Goal: Find contact information: Find contact information

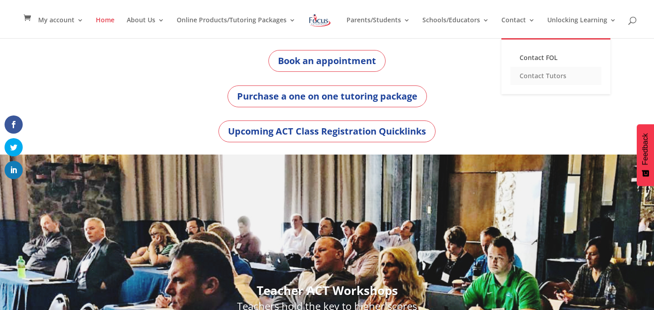
click at [537, 77] on link "Contact Tutors" at bounding box center [556, 76] width 91 height 18
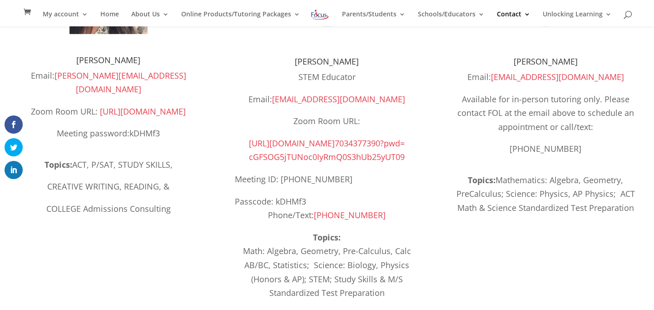
scroll to position [215, 0]
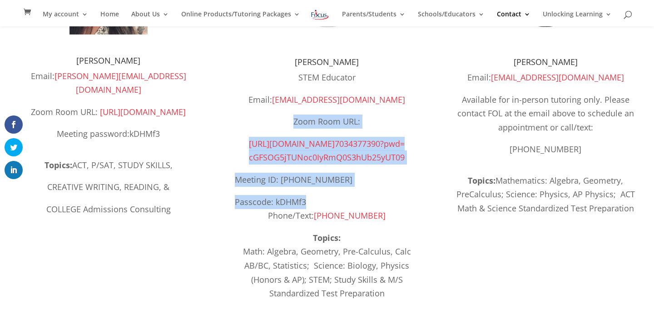
drag, startPoint x: 290, startPoint y: 121, endPoint x: 381, endPoint y: 200, distance: 120.7
click at [381, 200] on div "STEM Educator Email: [EMAIL_ADDRESS][DOMAIN_NAME] Zoom Room URL: [URL][DOMAIN_N…" at bounding box center [327, 146] width 184 height 152
copy div "Zoom Room URL: [URL][DOMAIN_NAME] 7034377390?pwd= [SECURITY_DATA] 09 Meeting ID…"
